Goal: Information Seeking & Learning: Learn about a topic

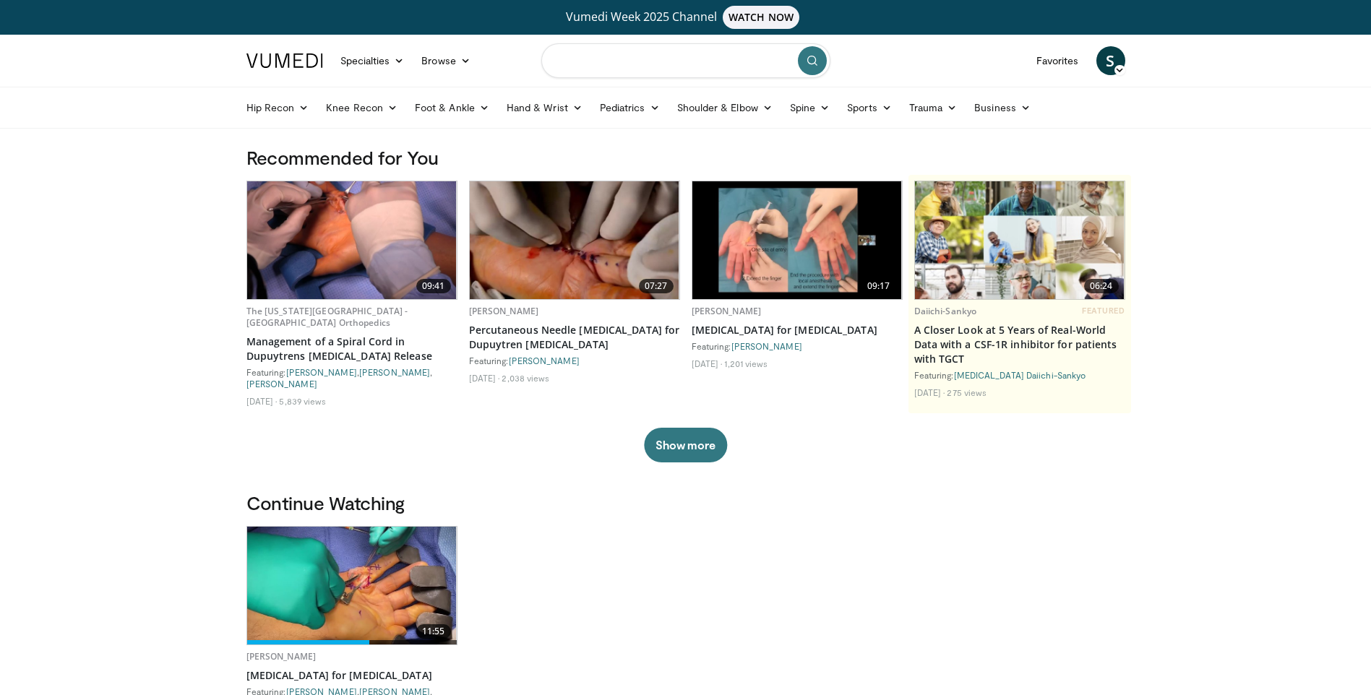
click at [628, 66] on input "Search topics, interventions" at bounding box center [685, 60] width 289 height 35
type input "*"
type input "**********"
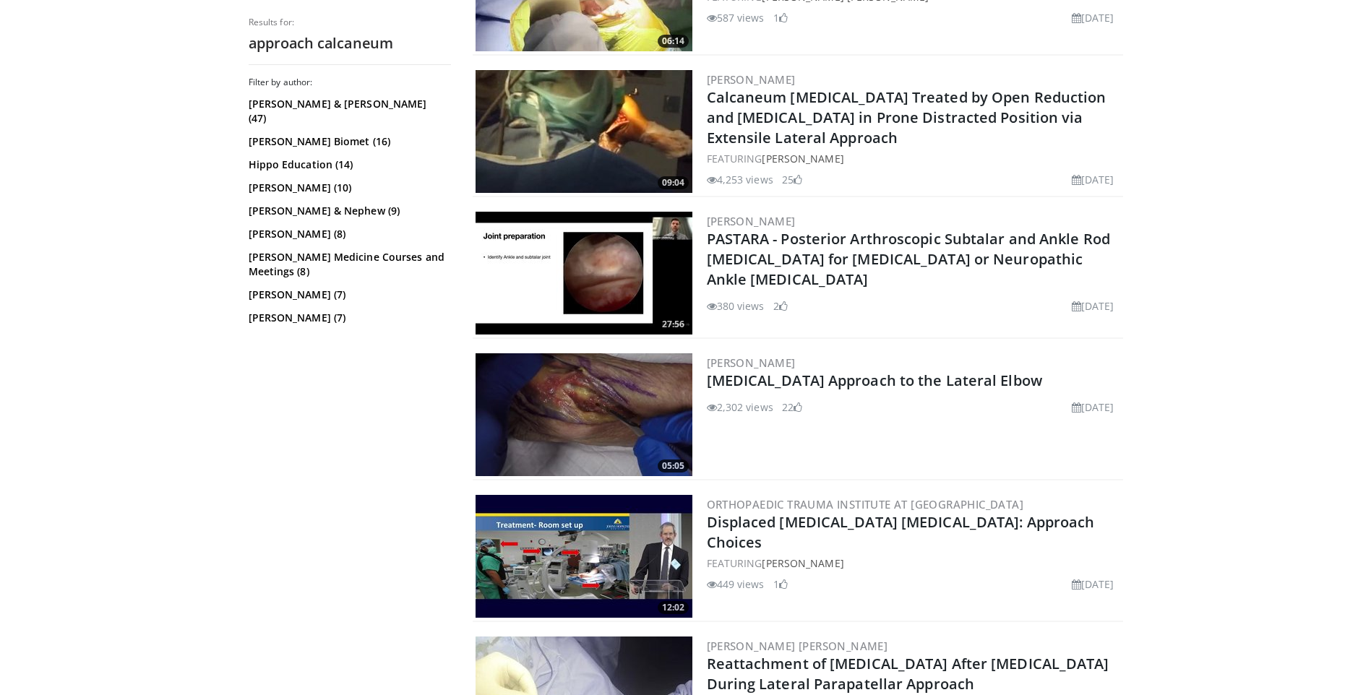
scroll to position [1229, 0]
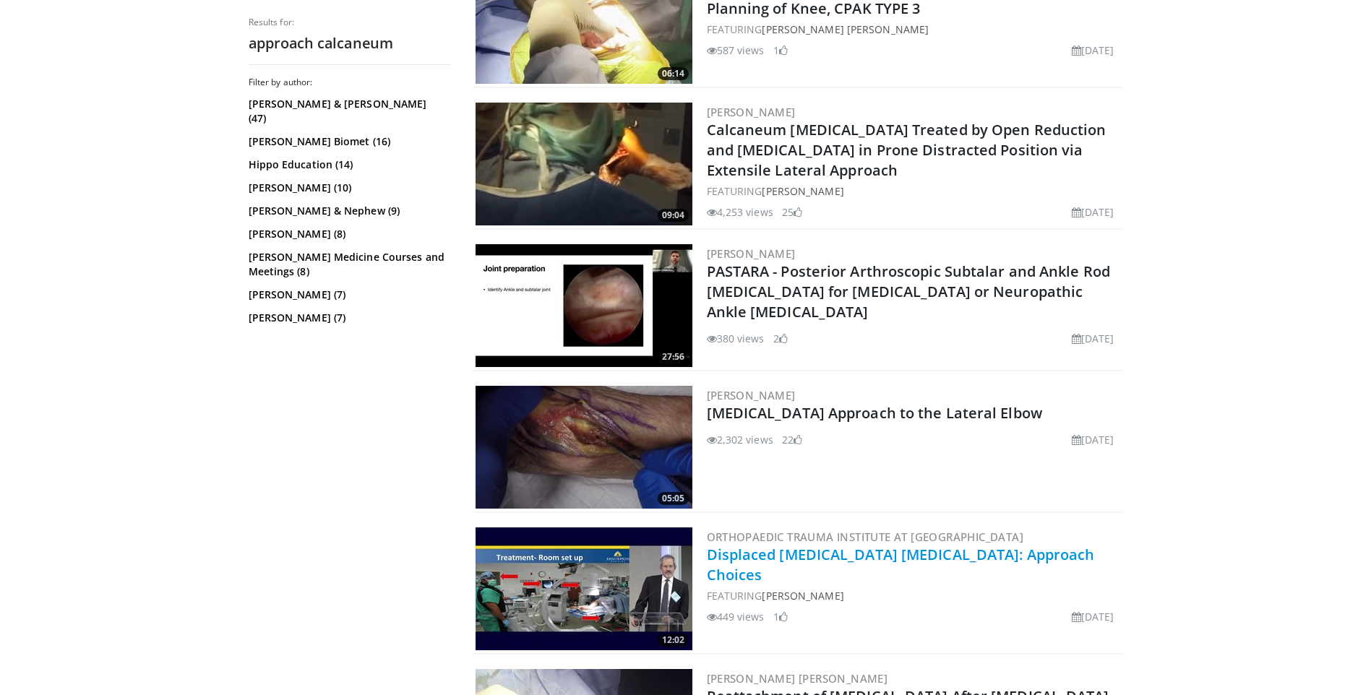
click at [863, 554] on link "Displaced Calcaneus Fractures: Approach Choices" at bounding box center [901, 565] width 388 height 40
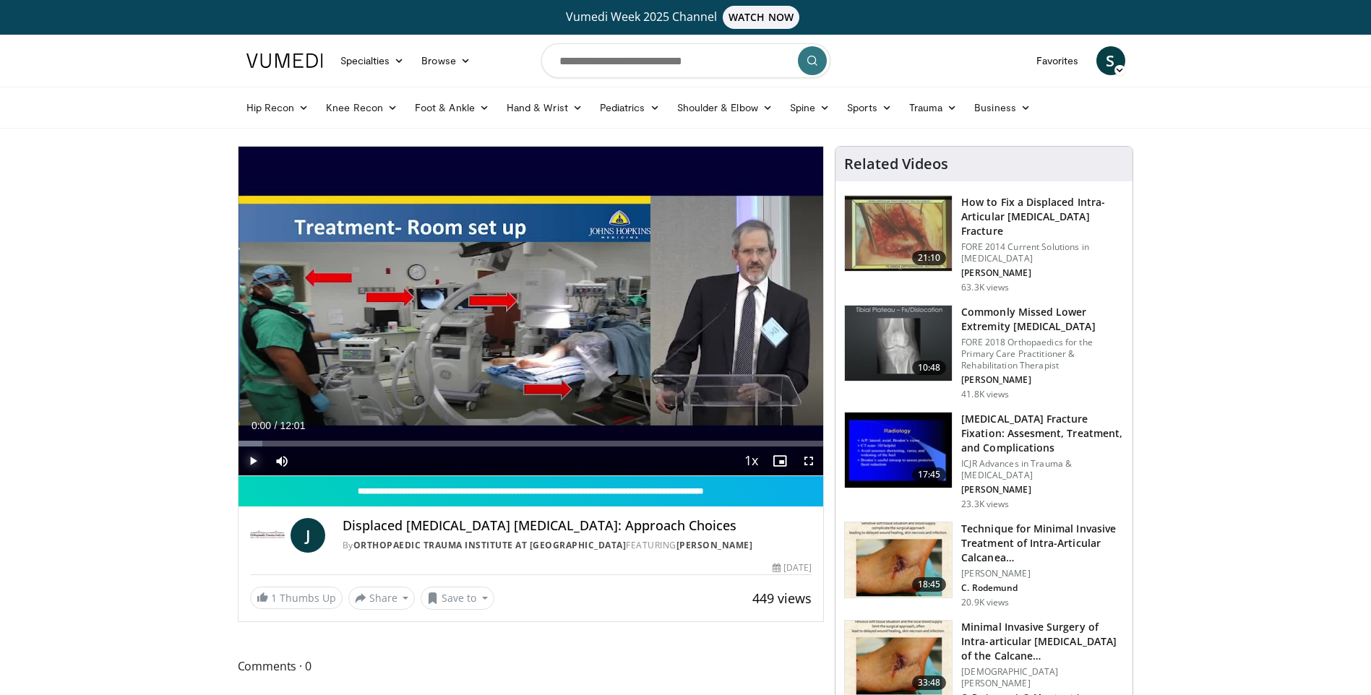
click at [246, 461] on span "Video Player" at bounding box center [253, 461] width 29 height 29
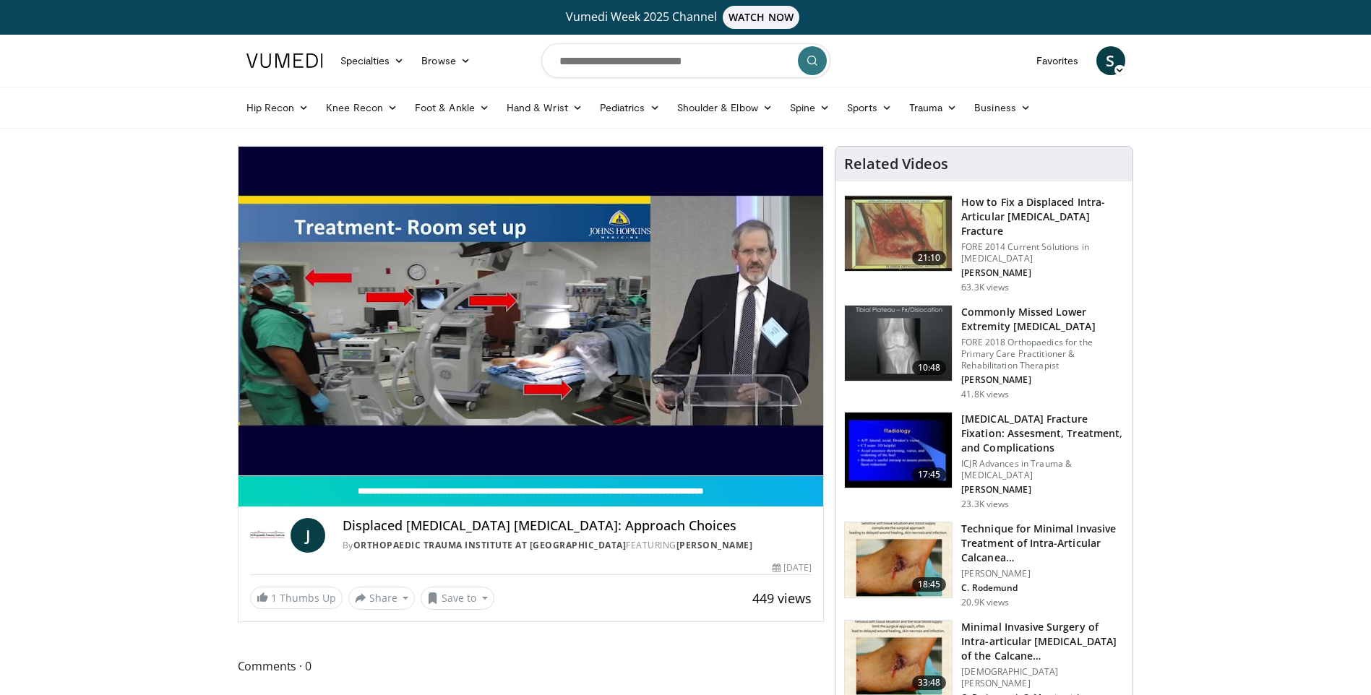
click at [806, 459] on video-js "**********" at bounding box center [531, 312] width 585 height 330
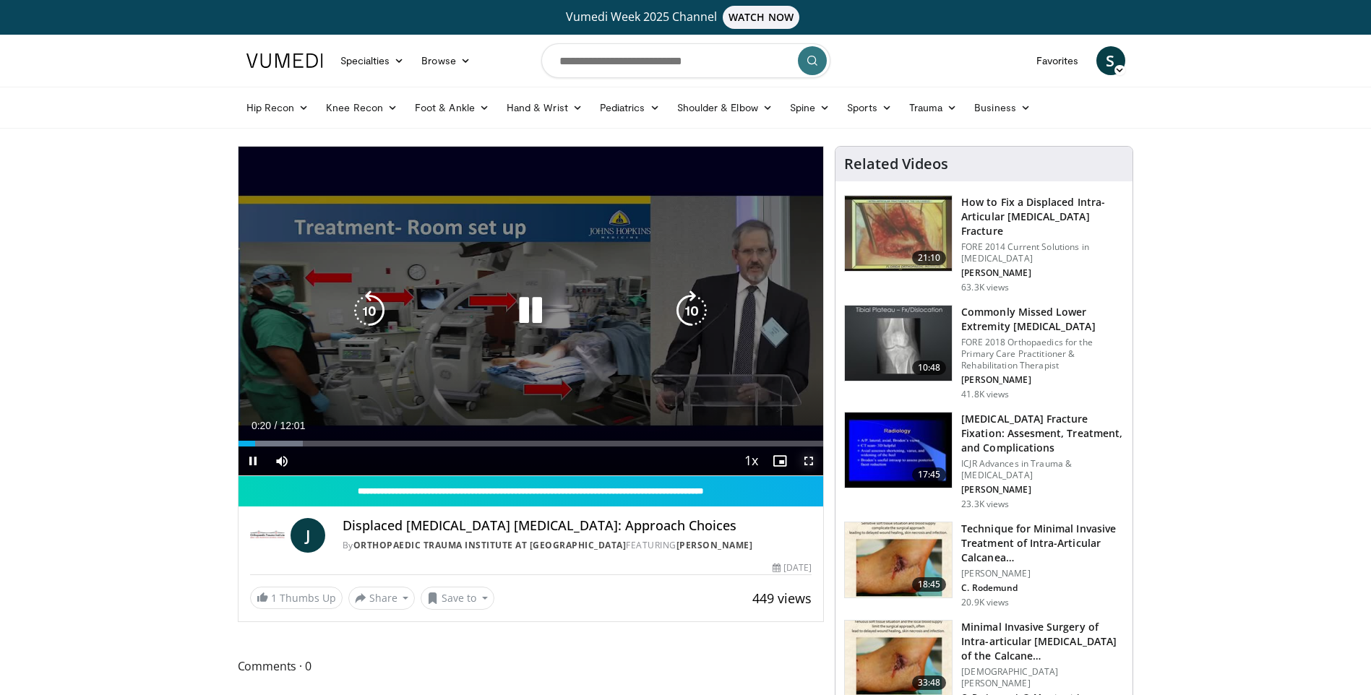
drag, startPoint x: 813, startPoint y: 462, endPoint x: 816, endPoint y: 515, distance: 53.6
click at [813, 462] on span "Video Player" at bounding box center [808, 461] width 29 height 29
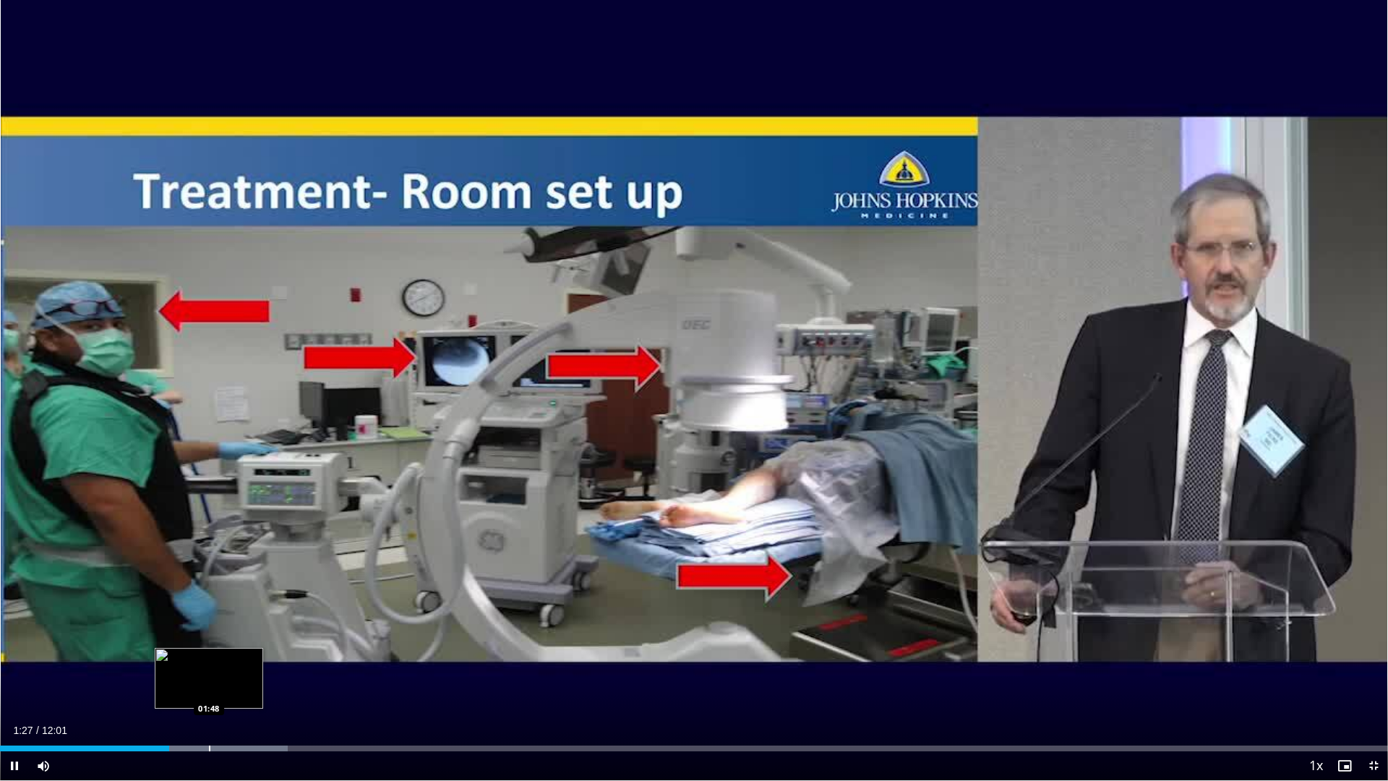
click at [210, 695] on div "Progress Bar" at bounding box center [209, 748] width 1 height 6
click at [249, 695] on div "Loaded : 24.90% 01:56 02:09" at bounding box center [694, 748] width 1388 height 6
click at [283, 695] on div "Loaded : 24.98% 02:09 02:25" at bounding box center [694, 744] width 1388 height 14
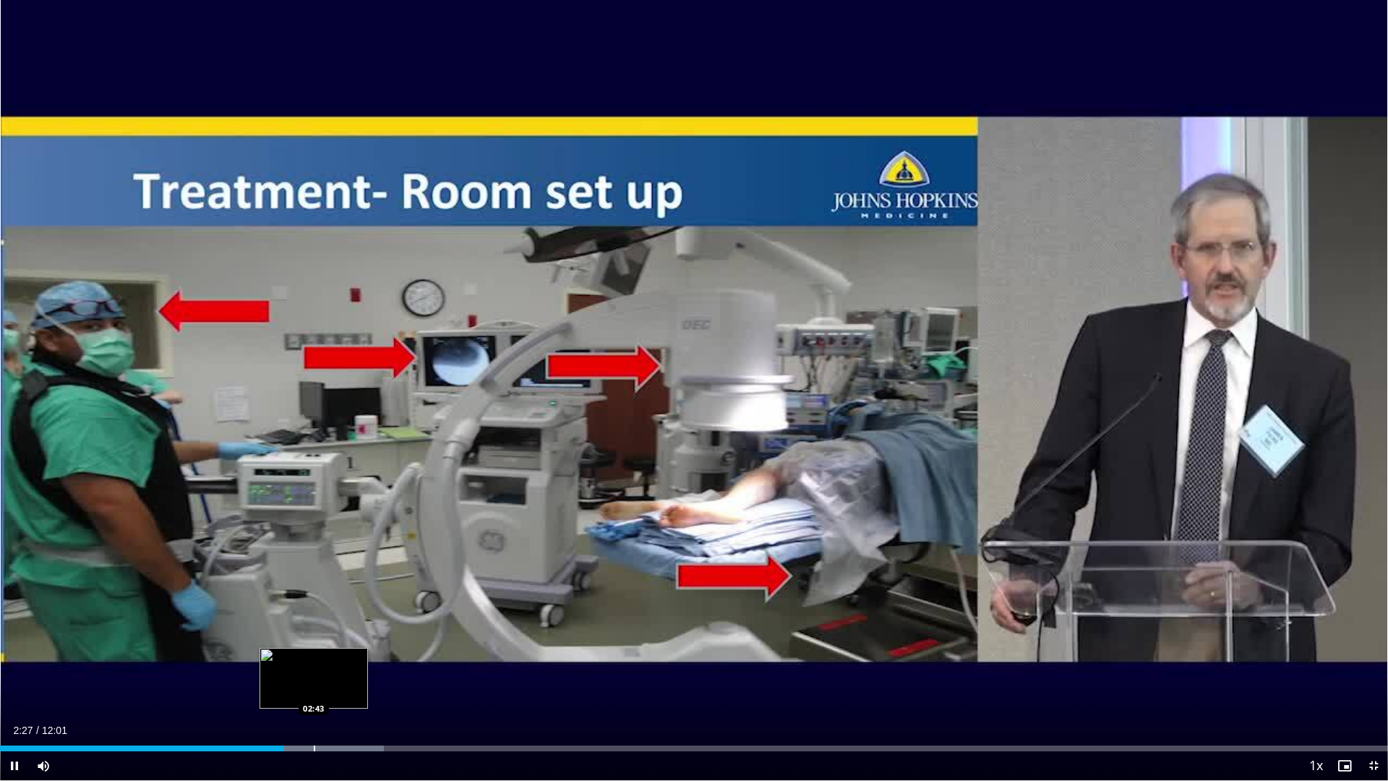
click at [314, 695] on div "Loaded : 27.67% 02:27 02:43" at bounding box center [694, 744] width 1388 height 14
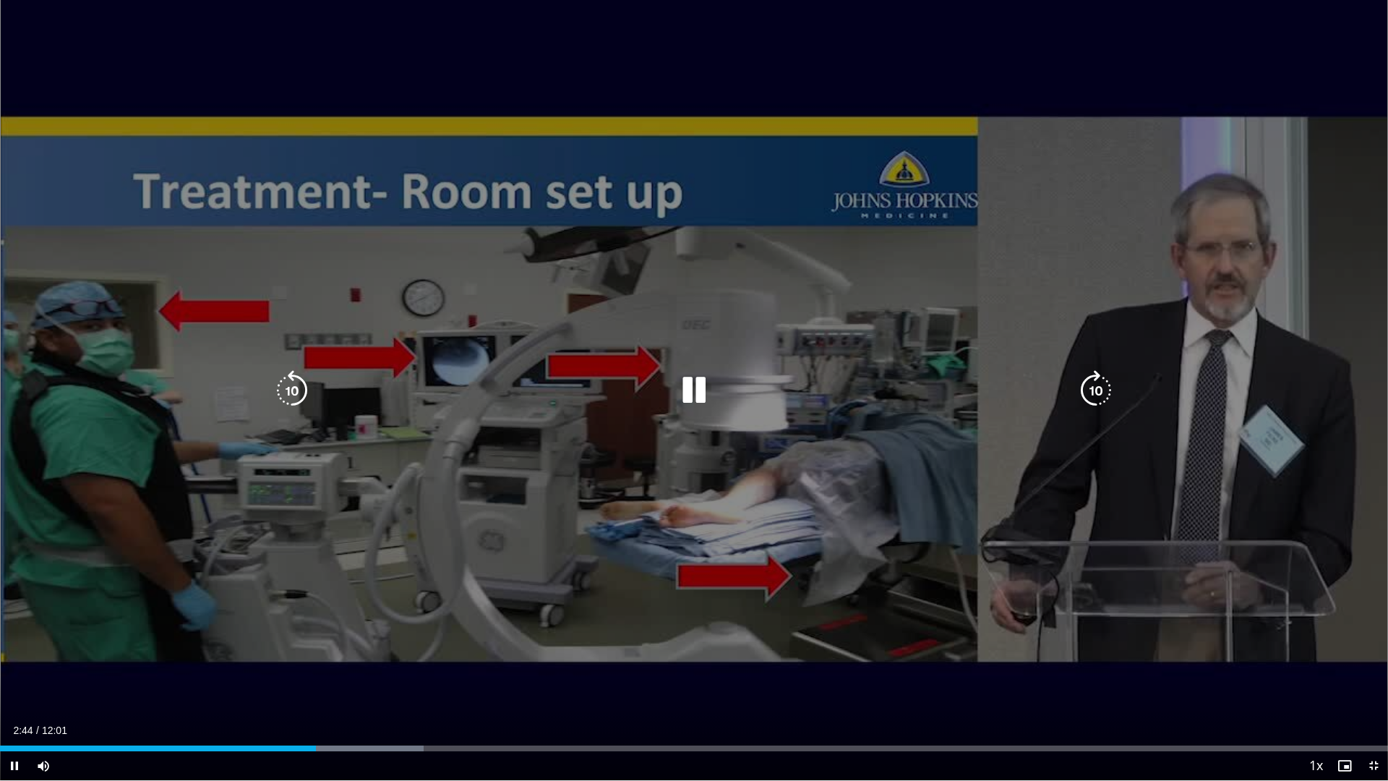
click at [354, 695] on div "Loaded : 30.53% 02:44 03:03" at bounding box center [694, 744] width 1388 height 14
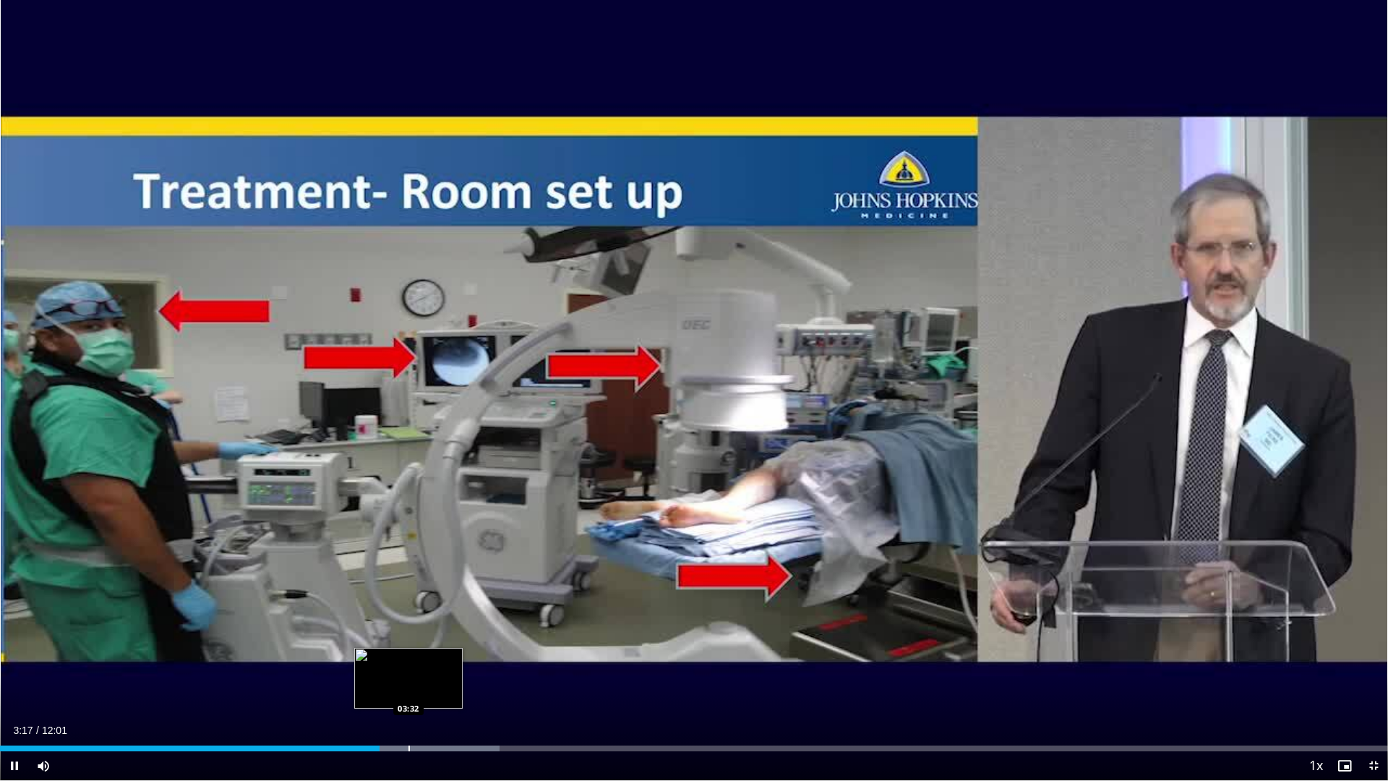
click at [409, 695] on div "Progress Bar" at bounding box center [408, 748] width 1 height 6
click at [462, 695] on div "Progress Bar" at bounding box center [462, 748] width 1 height 6
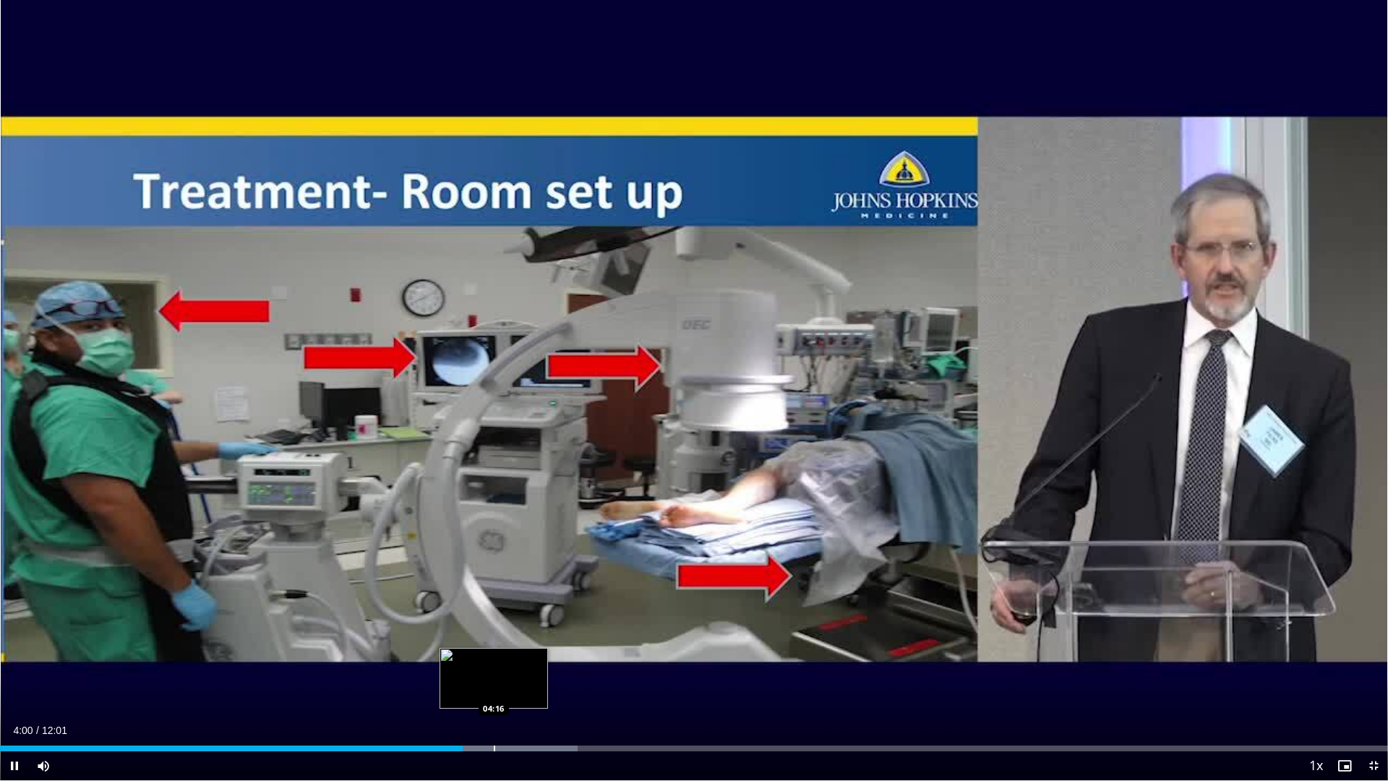
click at [494, 695] on div "Progress Bar" at bounding box center [494, 748] width 1 height 6
click at [512, 695] on div "Progress Bar" at bounding box center [511, 748] width 1 height 6
click at [528, 695] on div "Progress Bar" at bounding box center [527, 748] width 1 height 6
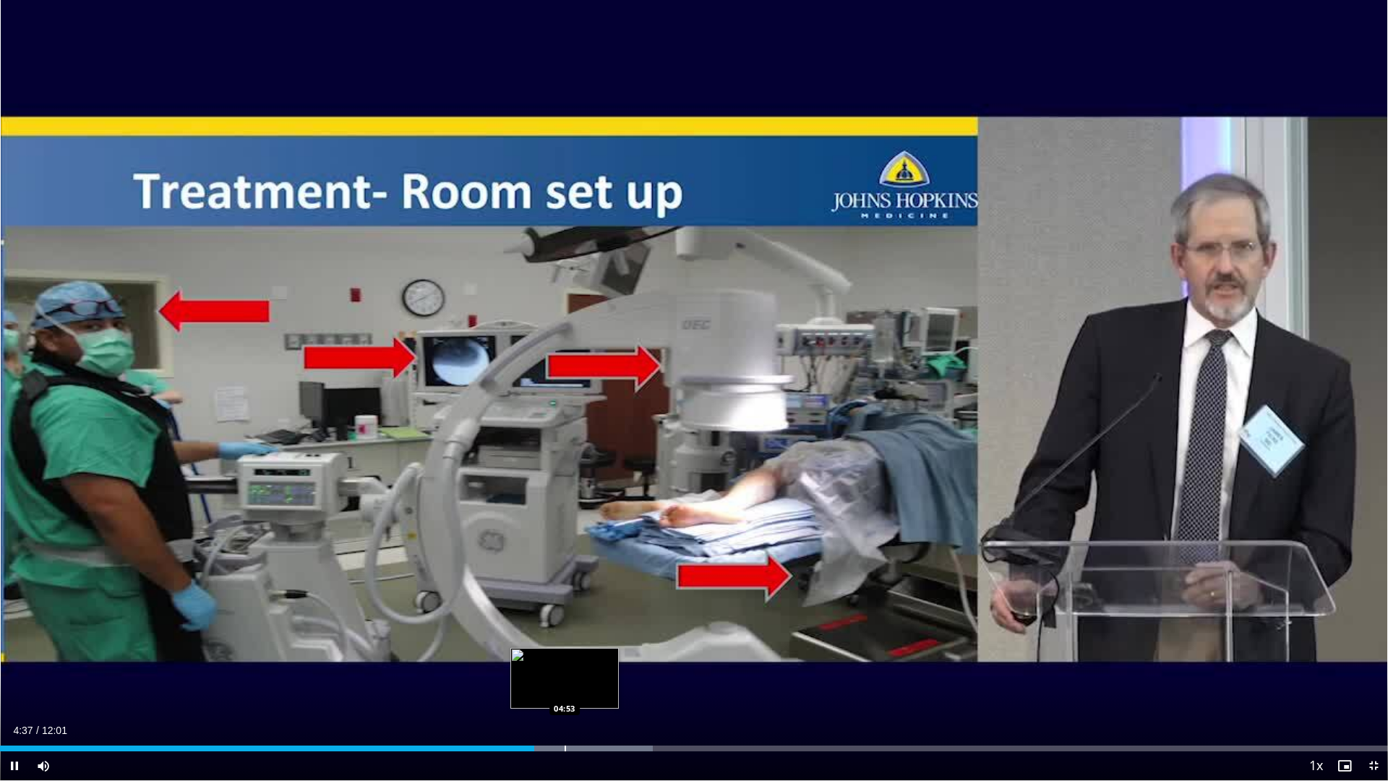
click at [564, 695] on div "Progress Bar" at bounding box center [564, 748] width 1 height 6
click at [600, 695] on div "Loaded : 47.04% 04:53 05:11" at bounding box center [694, 744] width 1388 height 14
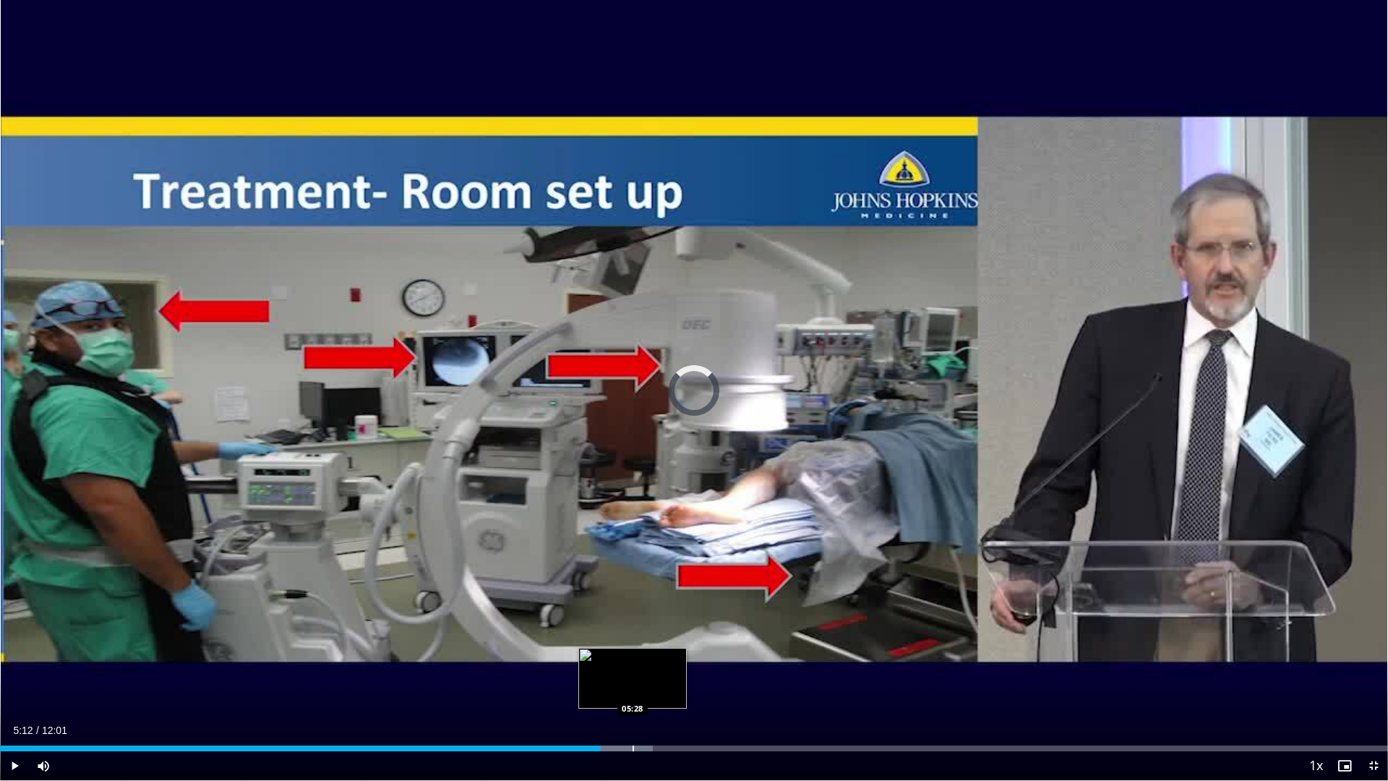
click at [633, 695] on div "Loaded : 47.04% 05:12 05:28" at bounding box center [694, 744] width 1388 height 14
click at [669, 695] on div "Progress Bar" at bounding box center [669, 748] width 1 height 6
click at [658, 695] on div "Progress Bar" at bounding box center [658, 748] width 1 height 6
click at [650, 695] on div "Progress Bar" at bounding box center [650, 748] width 1 height 6
click at [674, 695] on div "Progress Bar" at bounding box center [702, 748] width 174 height 6
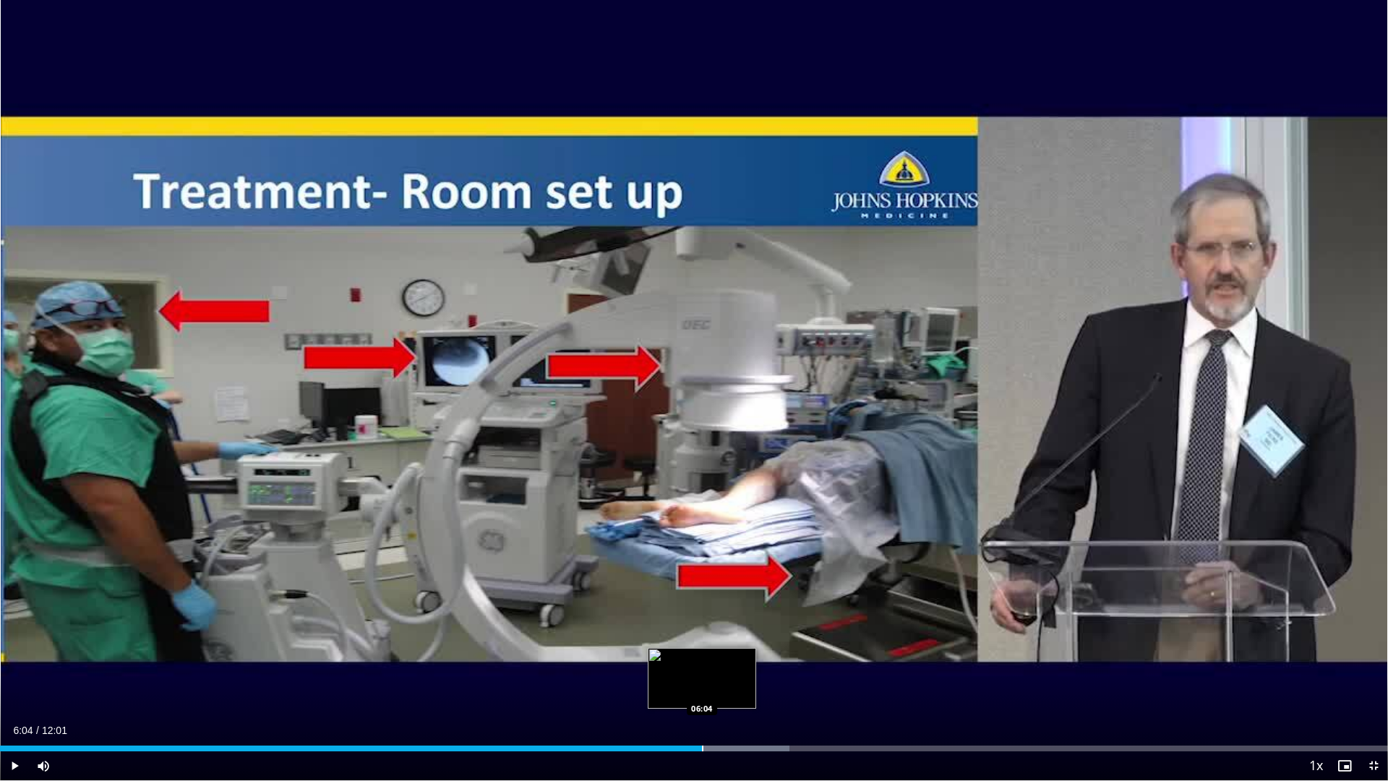
click at [702, 695] on div "Loaded : 56.89% 06:04 06:04" at bounding box center [694, 748] width 1388 height 6
click at [713, 695] on div "Progress Bar" at bounding box center [711, 748] width 1 height 6
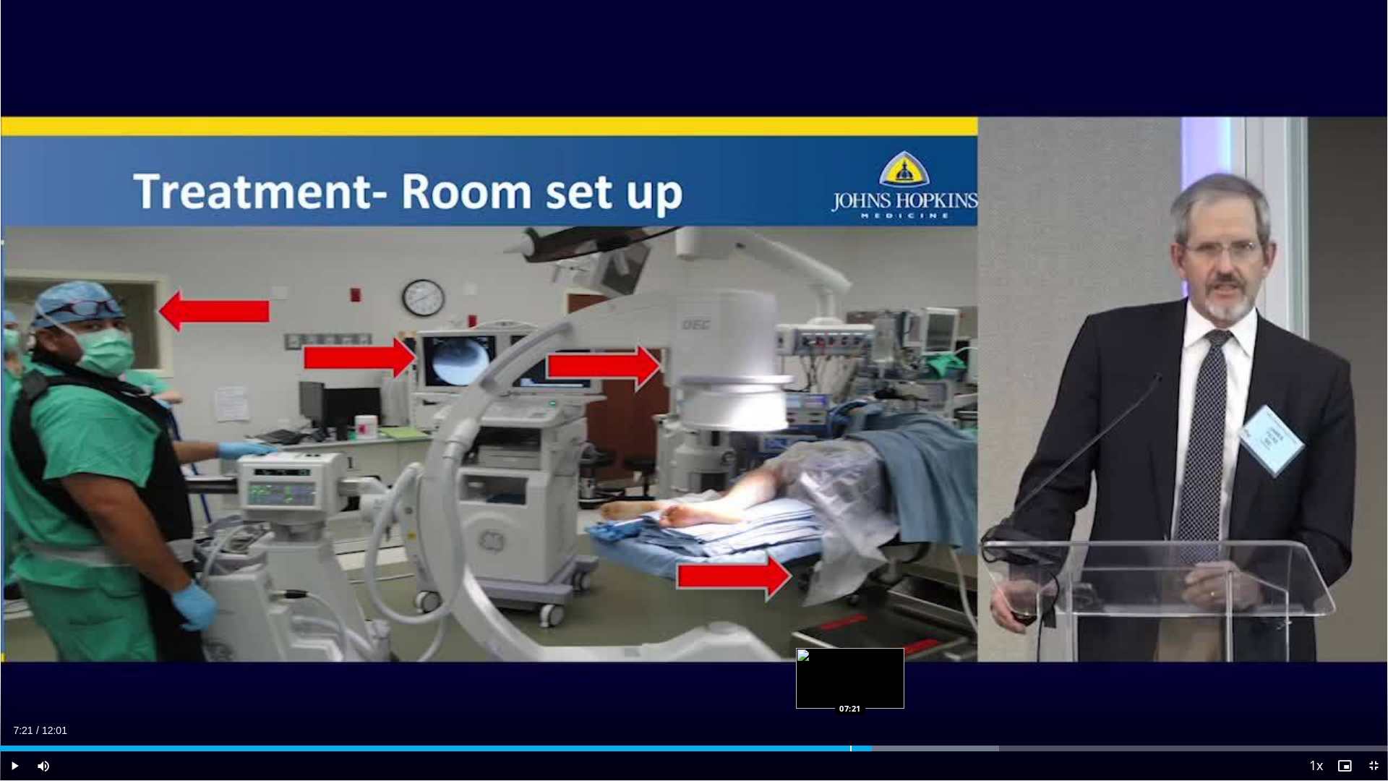
click at [850, 695] on div "Progress Bar" at bounding box center [850, 748] width 1 height 6
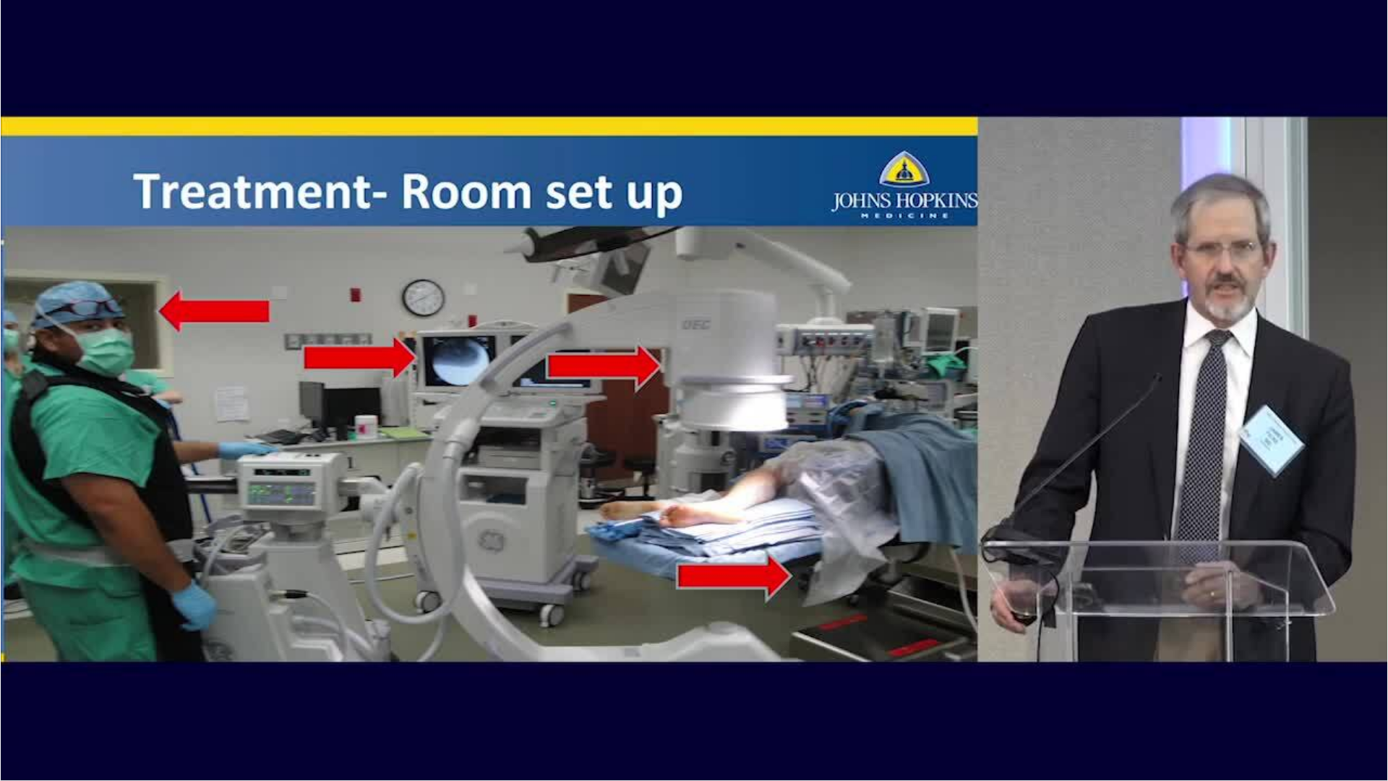
drag, startPoint x: 1018, startPoint y: 745, endPoint x: 929, endPoint y: 0, distance: 750.5
click at [929, 0] on div "10 seconds Tap to unmute" at bounding box center [694, 390] width 1388 height 780
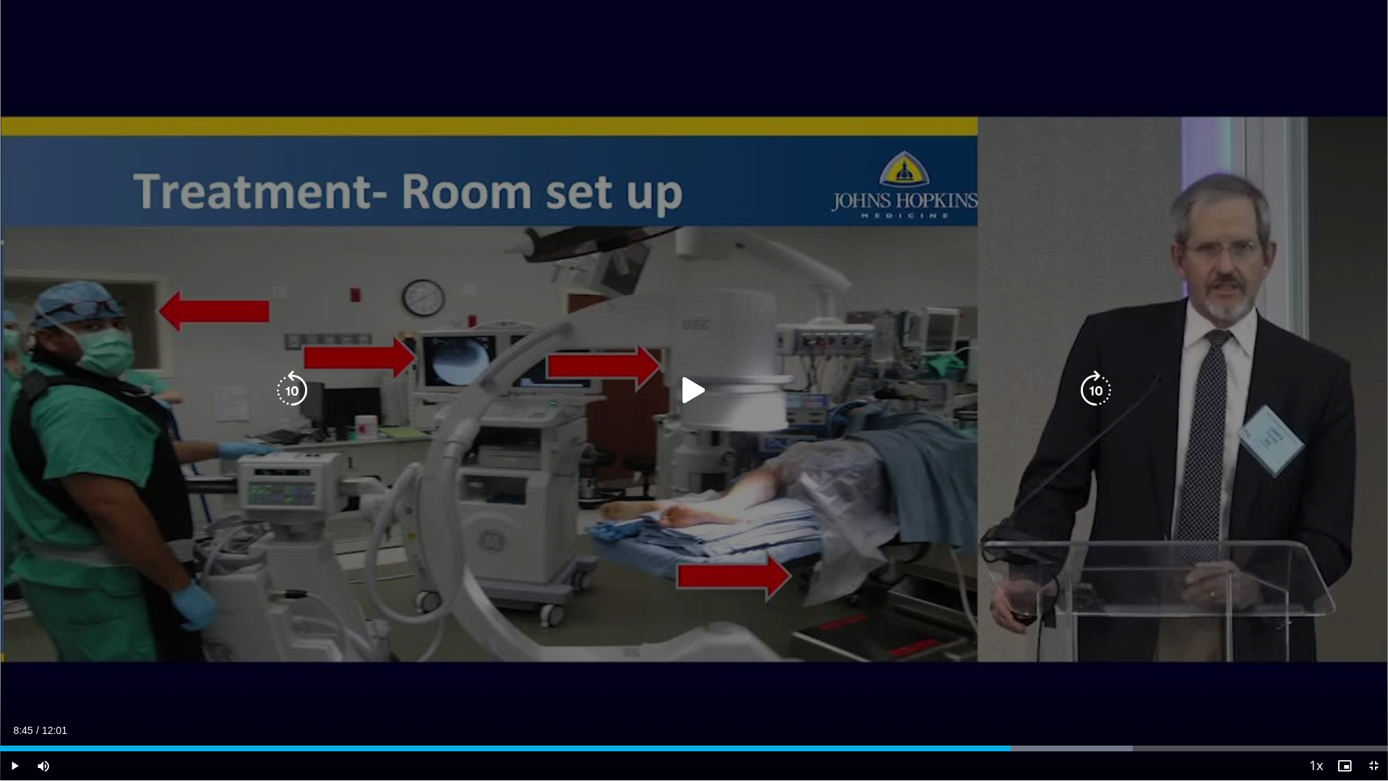
click at [929, 2] on div "10 seconds Tap to unmute" at bounding box center [694, 390] width 1388 height 780
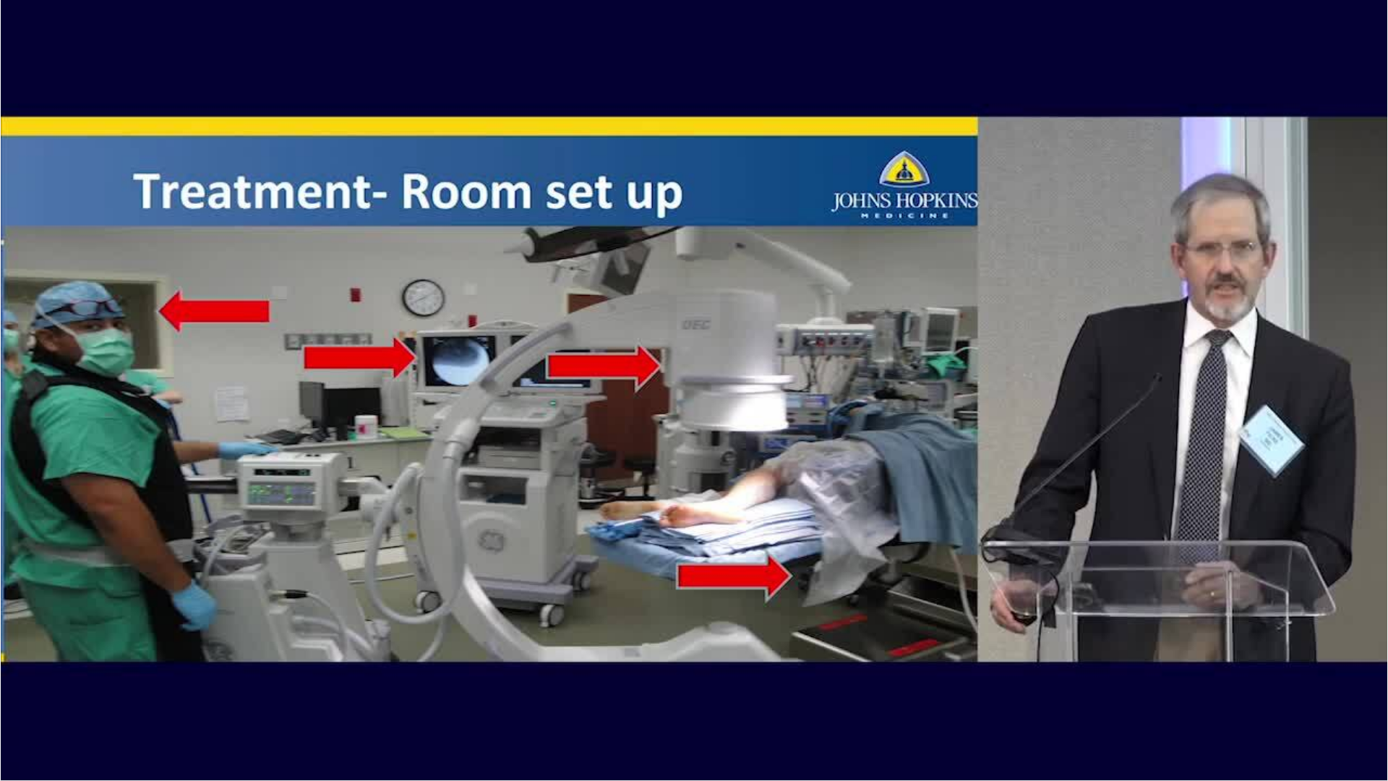
click at [1061, 695] on video-js "**********" at bounding box center [694, 390] width 1388 height 781
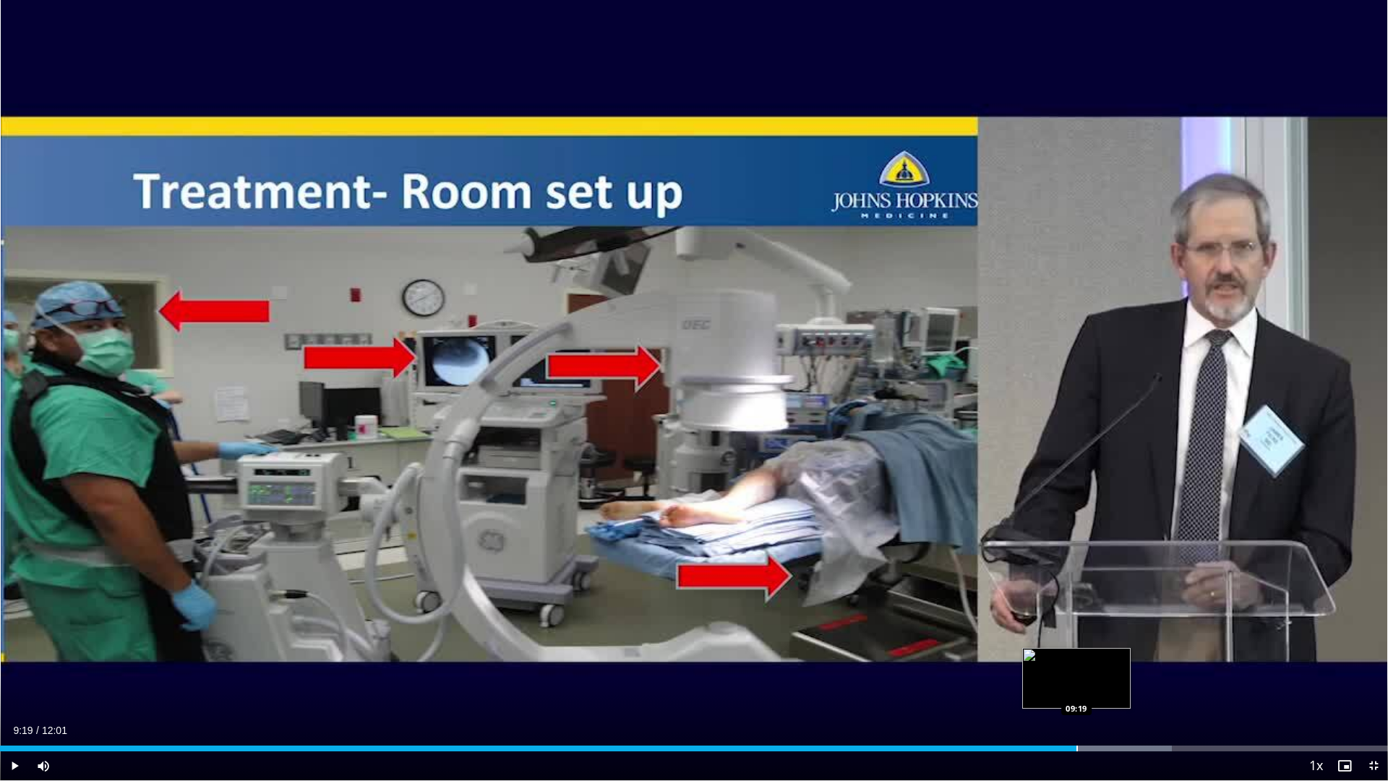
click at [1076, 695] on div "Progress Bar" at bounding box center [1076, 748] width 1 height 6
click at [1065, 695] on div "Progress Bar" at bounding box center [1065, 748] width 1 height 6
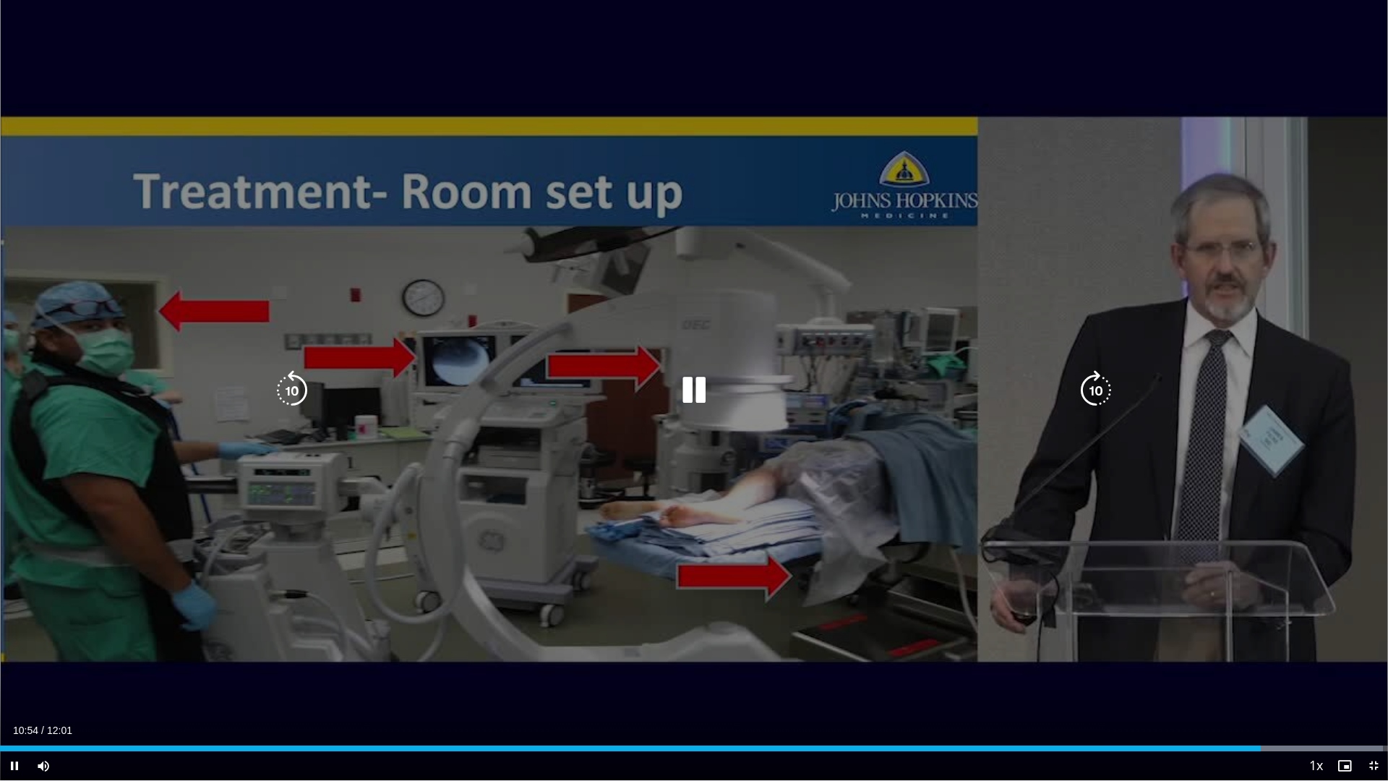
click at [713, 381] on icon "Video Player" at bounding box center [694, 390] width 40 height 40
click at [687, 395] on icon "Video Player" at bounding box center [694, 390] width 40 height 40
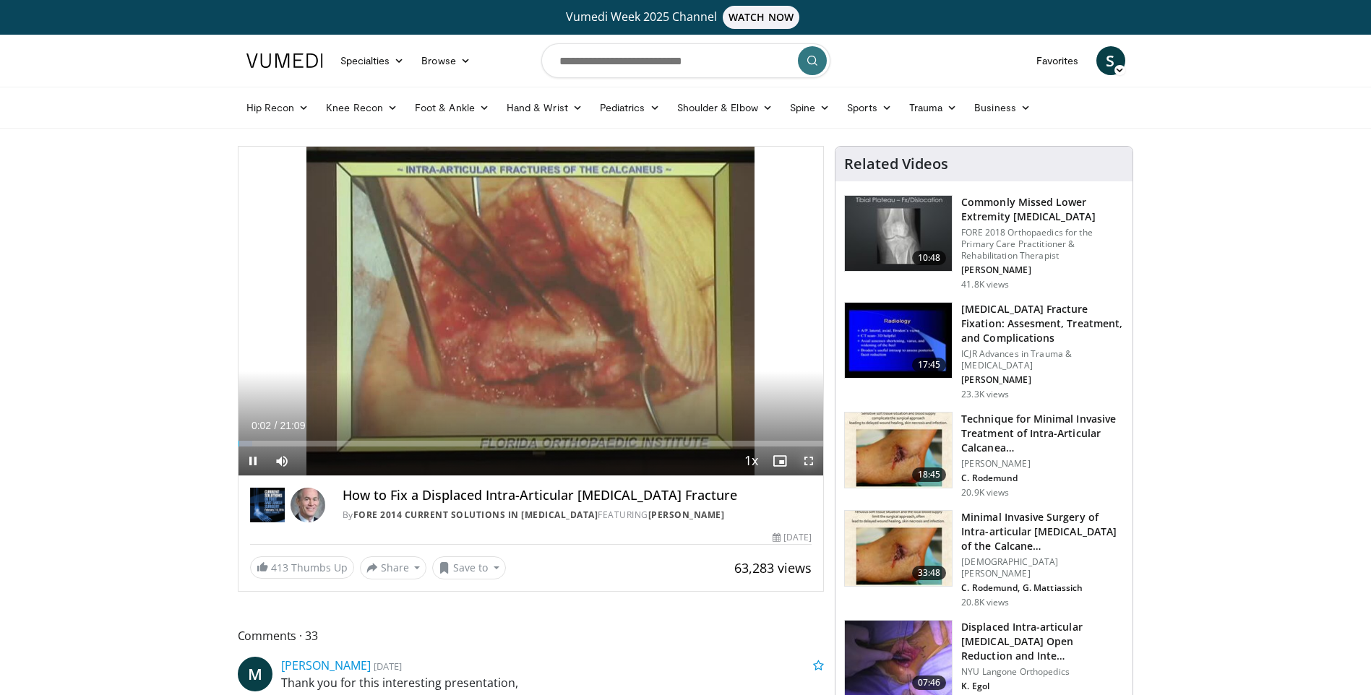
click at [812, 462] on span "Video Player" at bounding box center [808, 461] width 29 height 29
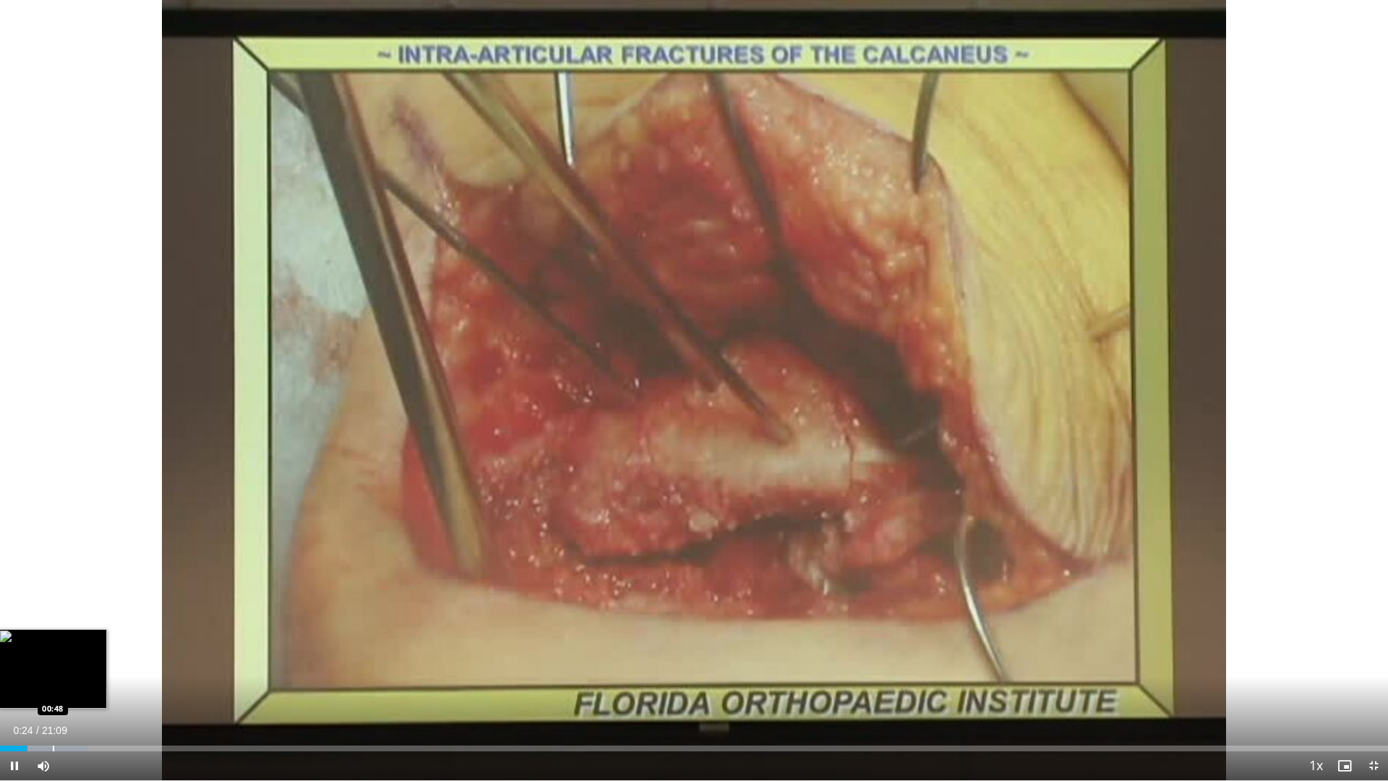
click at [53, 695] on div "Progress Bar" at bounding box center [53, 748] width 1 height 6
click at [27, 695] on div "Progress Bar" at bounding box center [27, 748] width 1 height 6
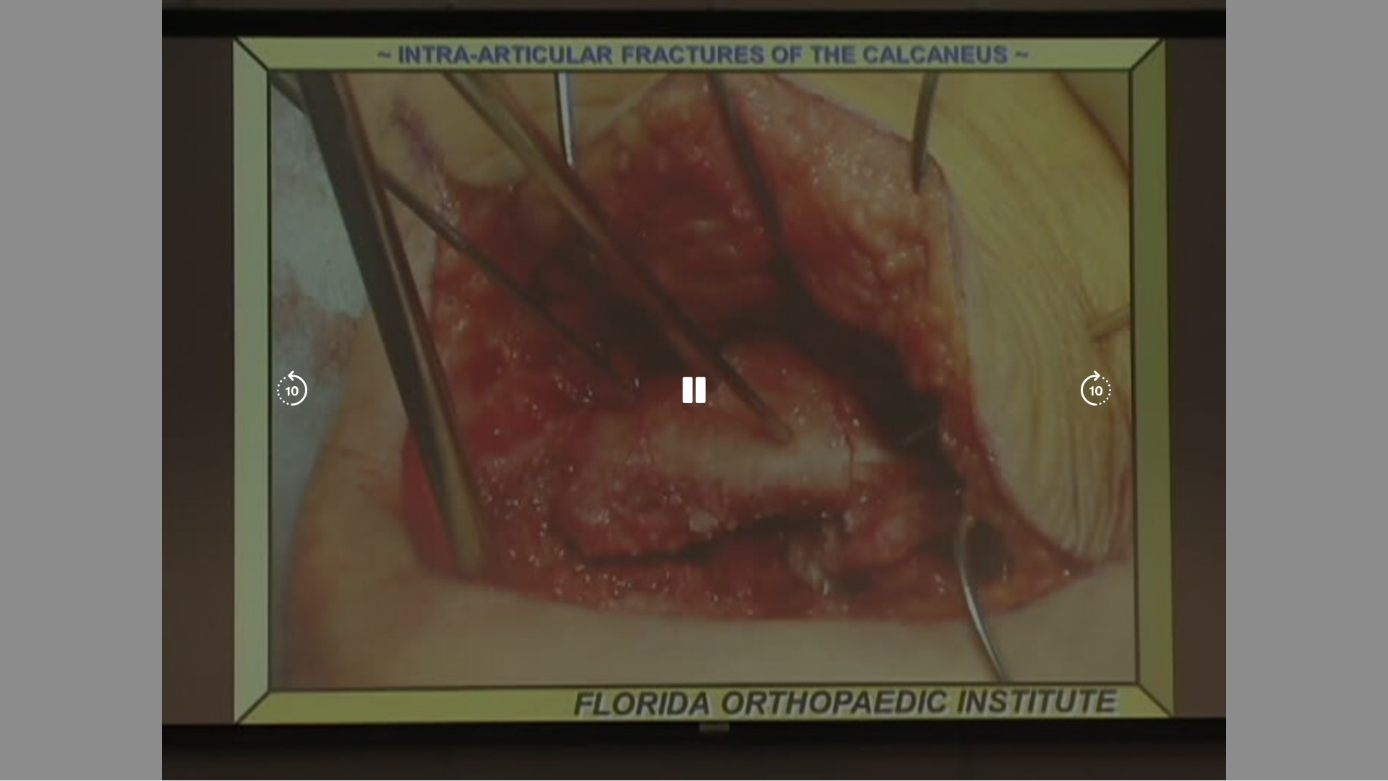
click at [56, 695] on div "Progress Bar" at bounding box center [59, 777] width 77 height 6
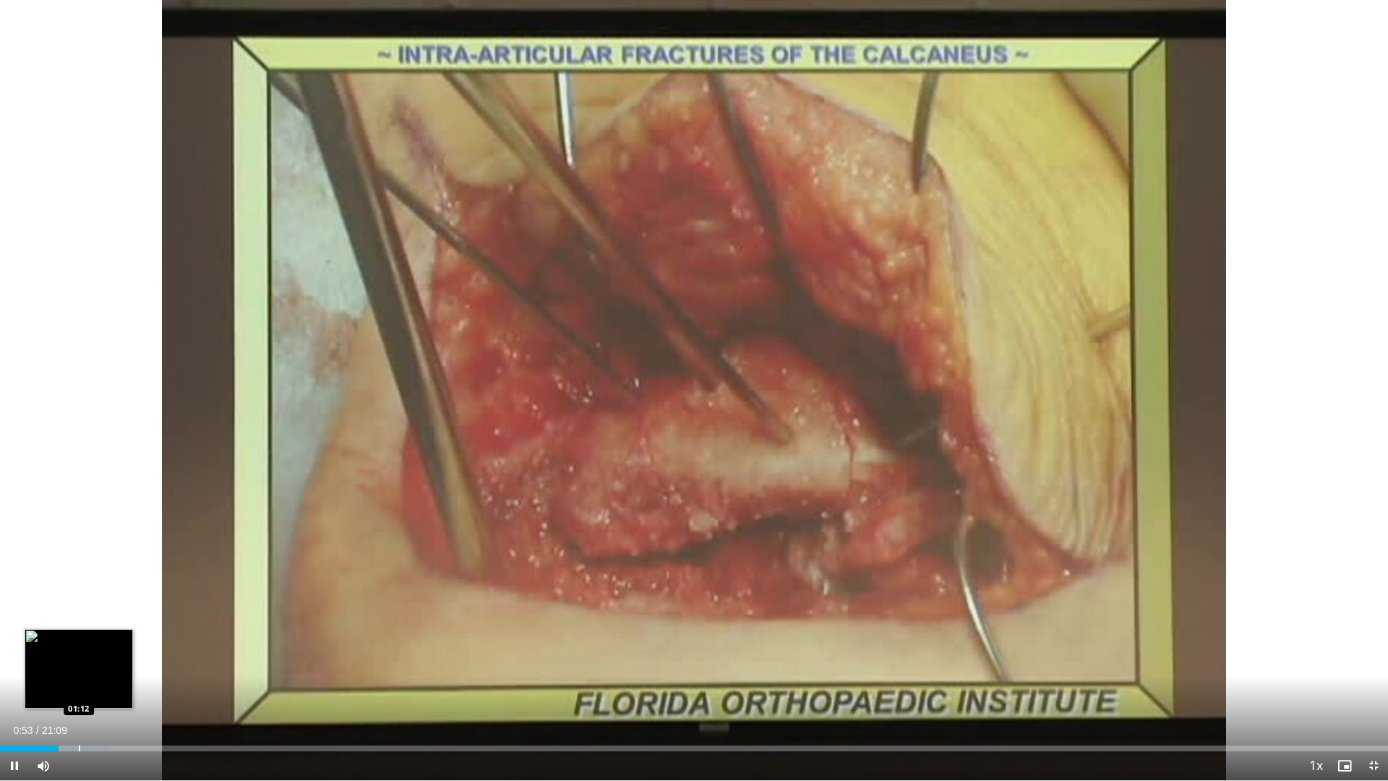
click at [79, 695] on div "Progress Bar" at bounding box center [79, 748] width 1 height 6
click at [94, 695] on div "Progress Bar" at bounding box center [93, 748] width 1 height 6
click at [107, 695] on div "Current Time 1:26 / Duration 21:09 Pause Skip Backward Skip Forward Mute Loaded…" at bounding box center [694, 765] width 1388 height 29
click at [124, 695] on div "Current Time 1:27 / Duration 21:09 Pause Skip Backward Skip Forward Mute Loaded…" at bounding box center [694, 765] width 1388 height 29
click at [113, 695] on div "Current Time 1:30 / Duration 21:09 Pause Skip Backward Skip Forward Mute Loaded…" at bounding box center [694, 765] width 1388 height 29
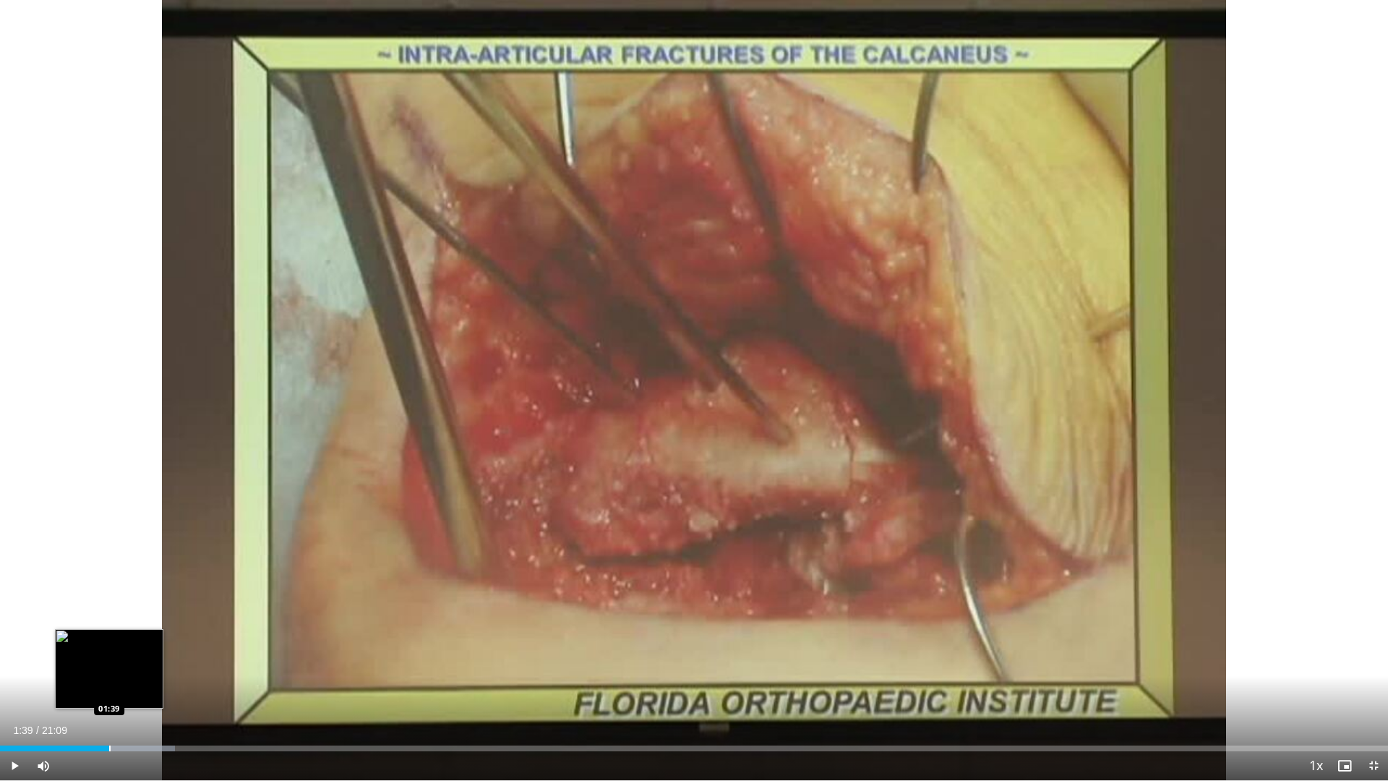
click at [109, 695] on div "Progress Bar" at bounding box center [109, 748] width 1 height 6
click at [119, 695] on div "Progress Bar" at bounding box center [119, 748] width 1 height 6
click at [126, 695] on div "Progress Bar" at bounding box center [126, 748] width 1 height 6
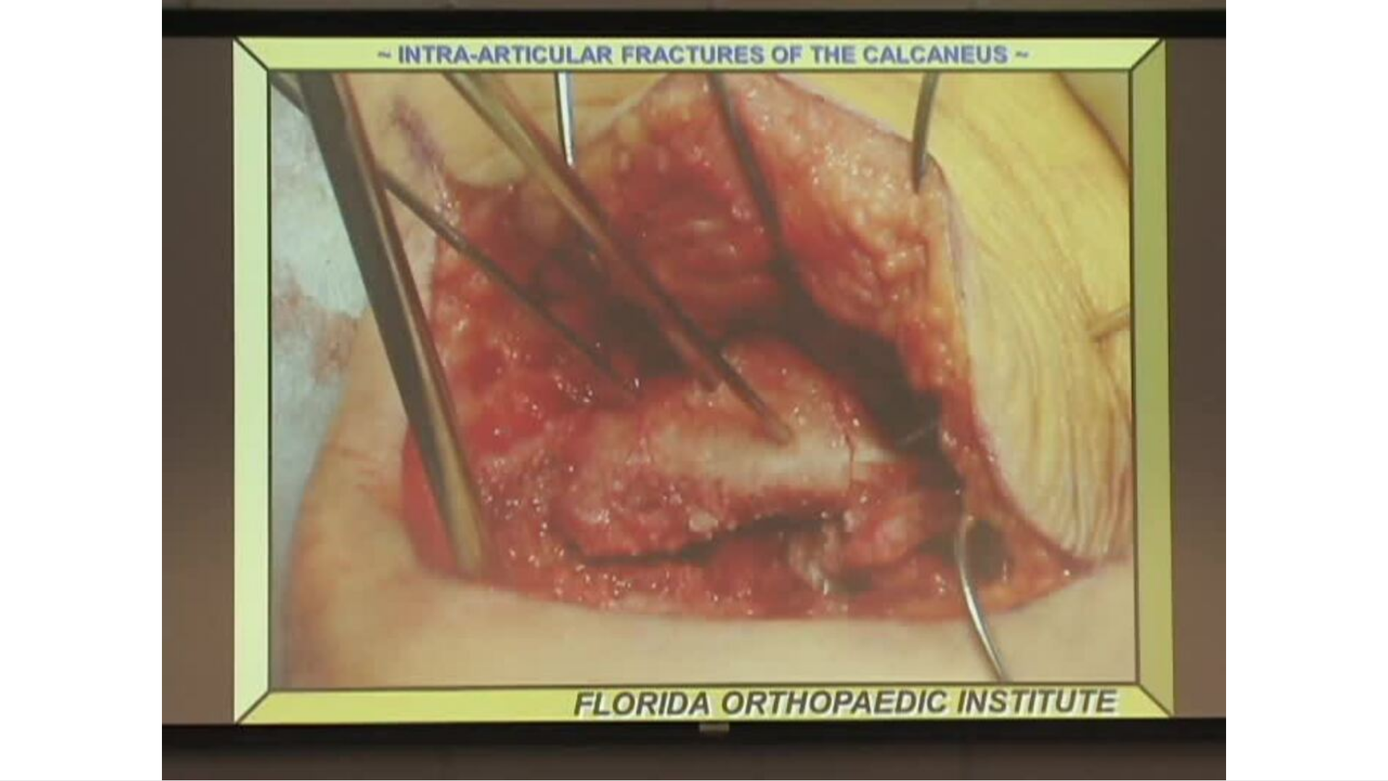
click at [134, 695] on div "10 seconds Tap to unmute" at bounding box center [694, 390] width 1388 height 780
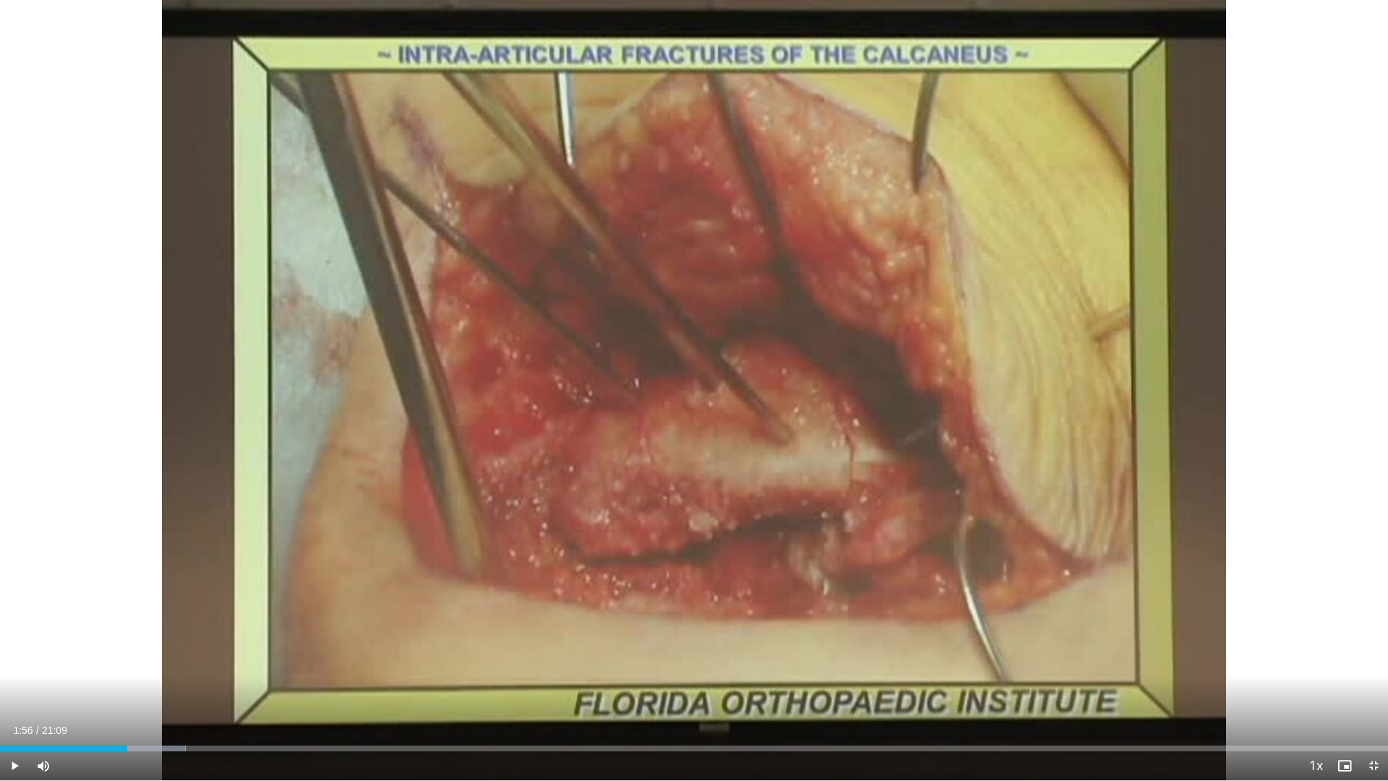
click at [148, 695] on div "Current Time 1:56 / Duration 21:09 Play Skip Backward Skip Forward Mute Loaded …" at bounding box center [694, 765] width 1388 height 29
click at [149, 695] on div "Progress Bar" at bounding box center [149, 748] width 1 height 6
click at [168, 695] on div "Current Time 2:16 / Duration 21:09 Play Skip Backward Skip Forward Mute Loaded …" at bounding box center [694, 765] width 1388 height 29
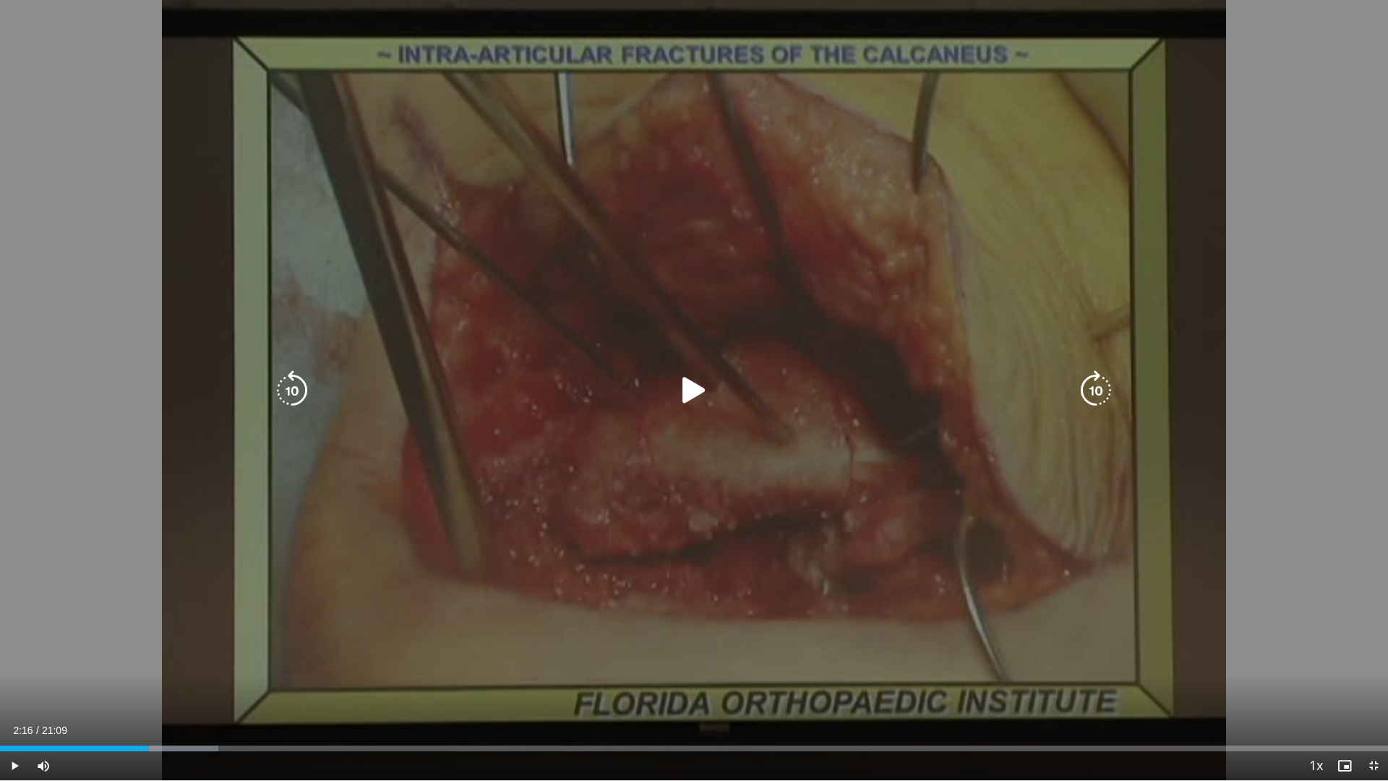
click at [721, 382] on div "Video Player" at bounding box center [694, 390] width 833 height 29
click at [692, 393] on icon "Video Player" at bounding box center [694, 390] width 40 height 40
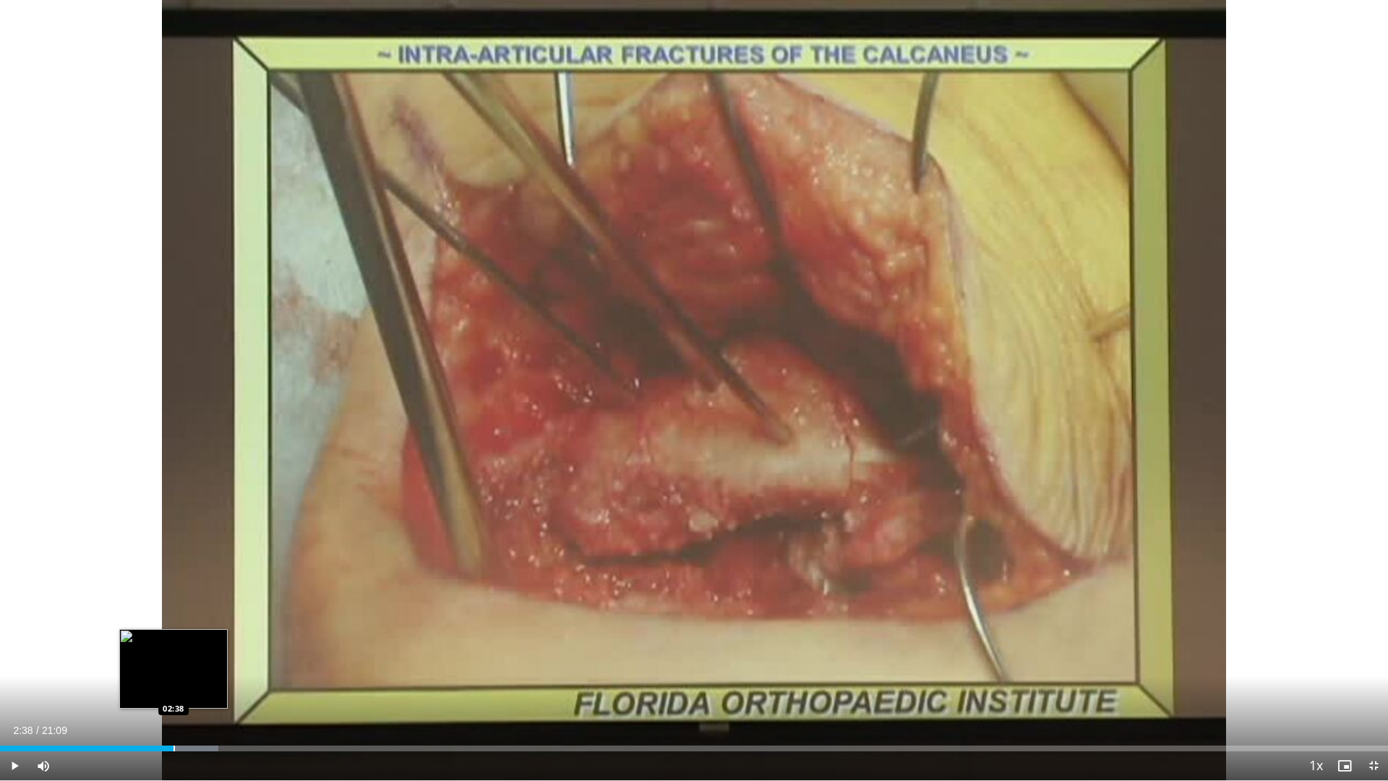
click at [173, 695] on div "Loaded : 15.72% 02:38 02:38" at bounding box center [694, 744] width 1388 height 14
click at [192, 695] on div "Progress Bar" at bounding box center [192, 748] width 1 height 6
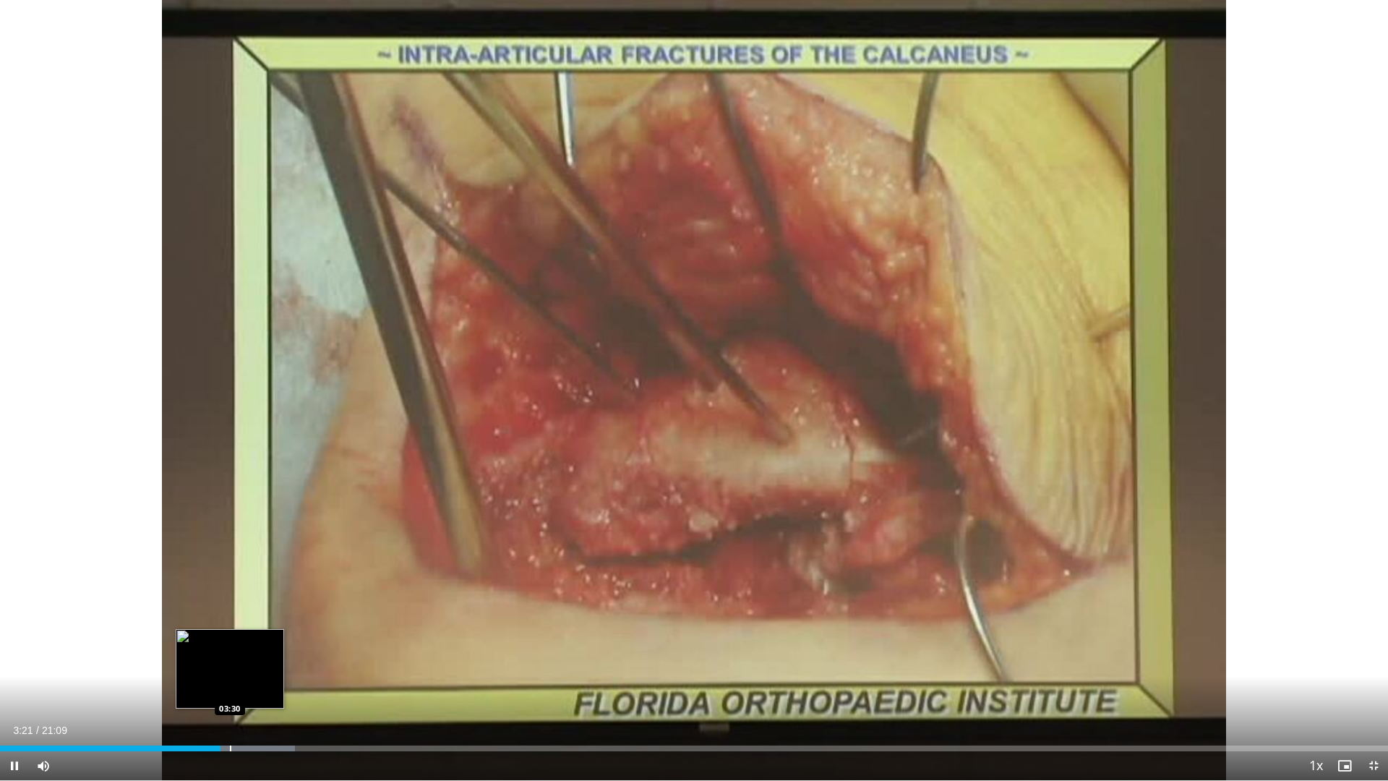
click at [231, 695] on div "Loaded : 21.23% 03:21 03:30" at bounding box center [694, 744] width 1388 height 14
click at [284, 695] on div "Progress Bar" at bounding box center [284, 748] width 1 height 6
click at [272, 695] on div "Progress Bar" at bounding box center [272, 748] width 1 height 6
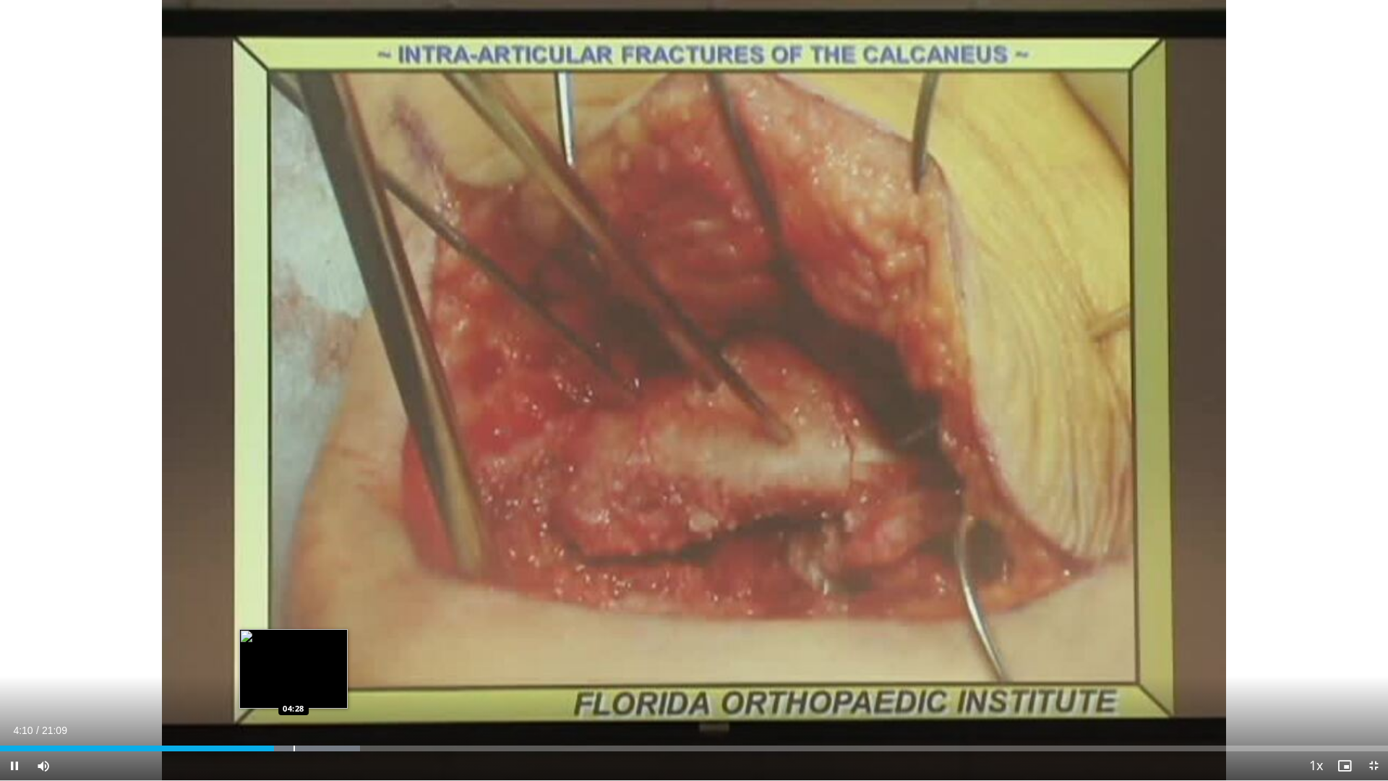
click at [293, 695] on div "Progress Bar" at bounding box center [293, 748] width 1 height 6
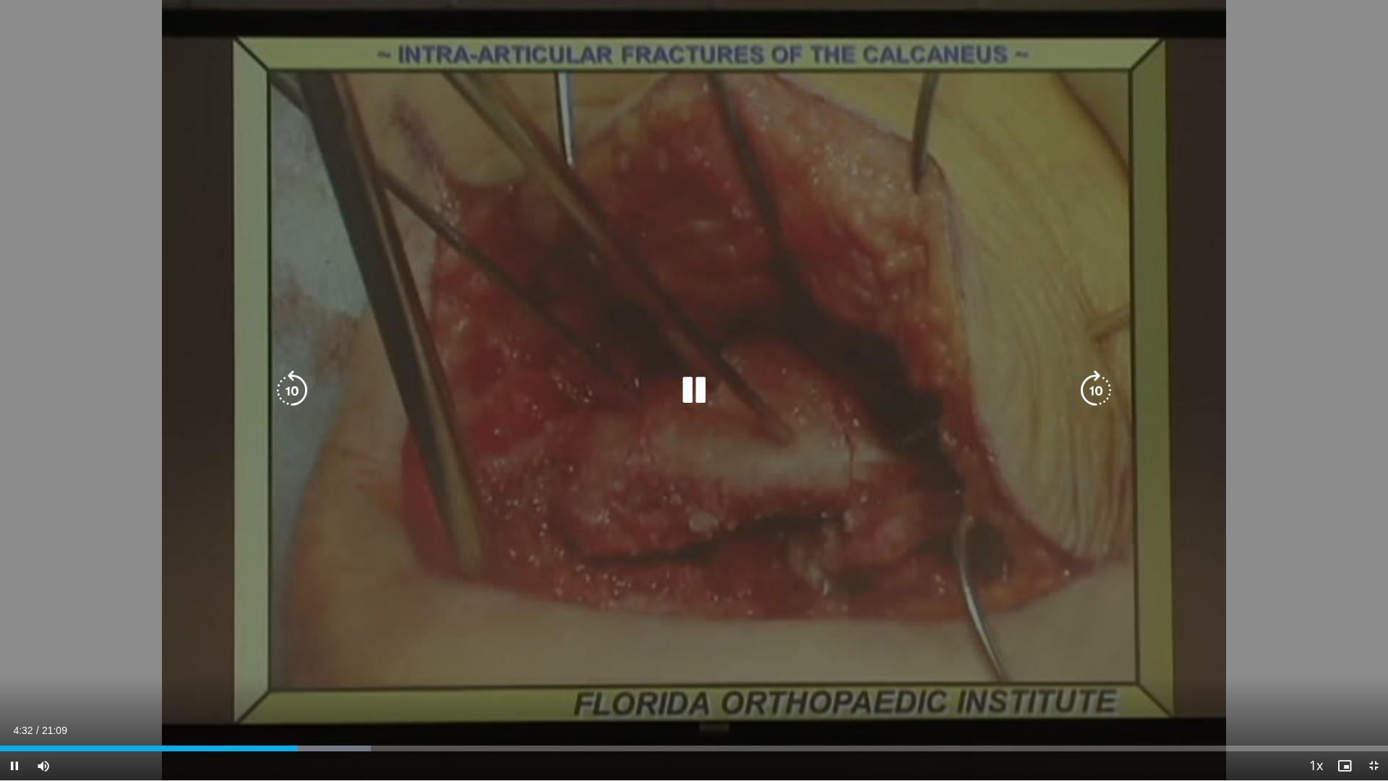
click at [306, 695] on div "Loaded : 26.73% 04:32 04:40" at bounding box center [694, 744] width 1388 height 14
click at [707, 382] on icon "Video Player" at bounding box center [694, 390] width 40 height 40
